Goal: Task Accomplishment & Management: Manage account settings

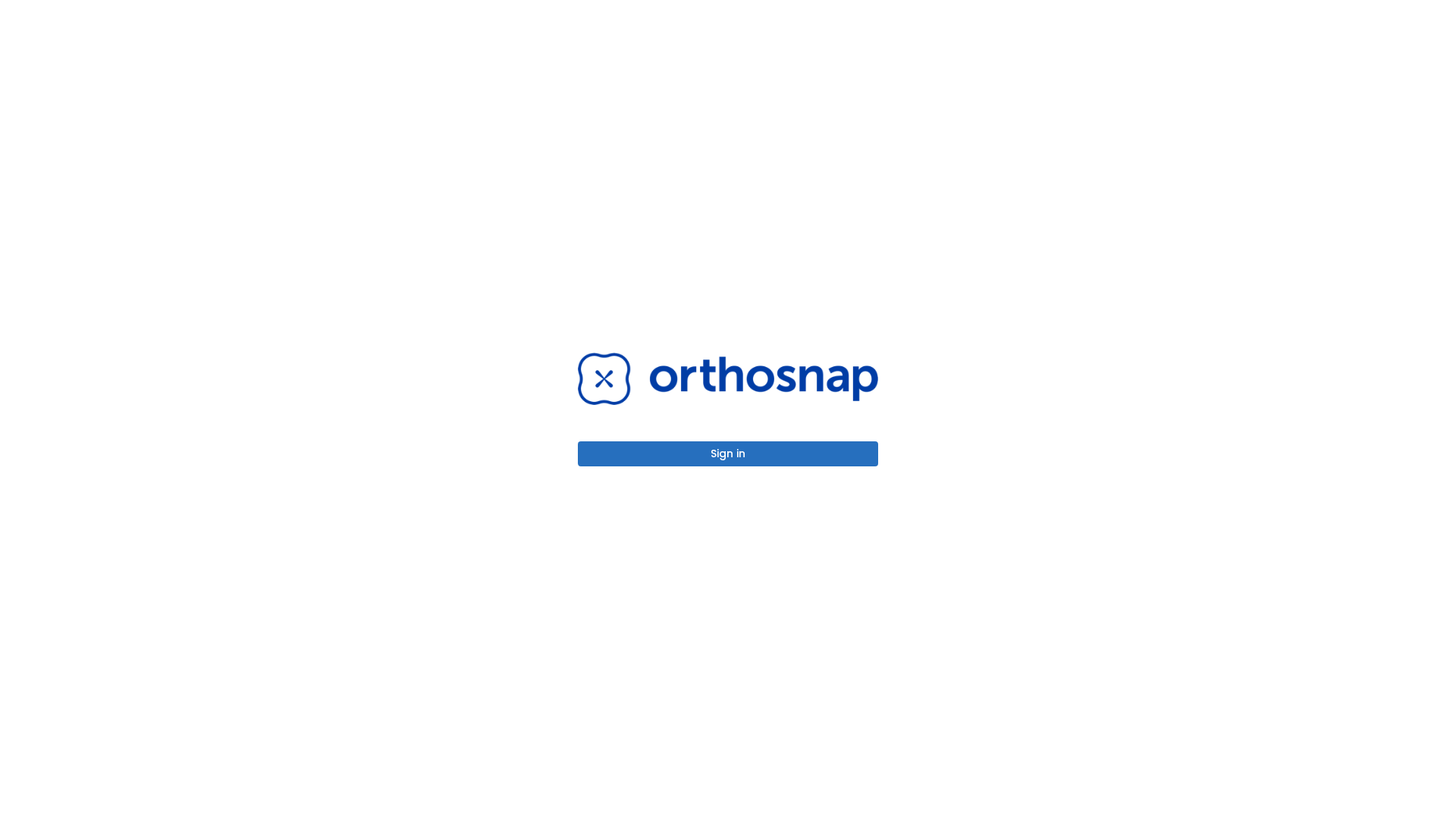
click at [728, 454] on button "Sign in" at bounding box center [727, 454] width 300 height 25
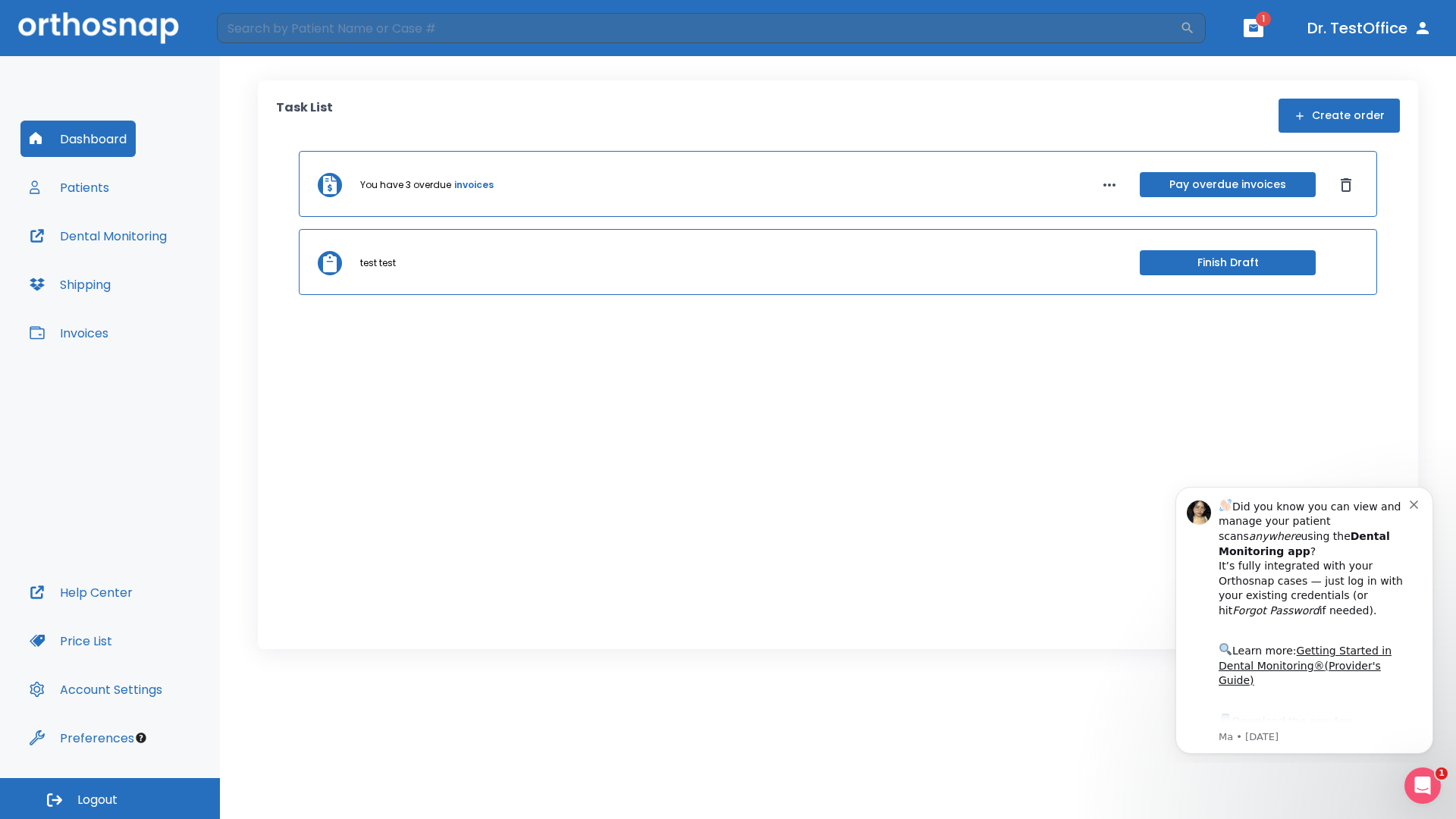
click at [110, 799] on span "Logout" at bounding box center [97, 801] width 40 height 17
